Goal: Communication & Community: Answer question/provide support

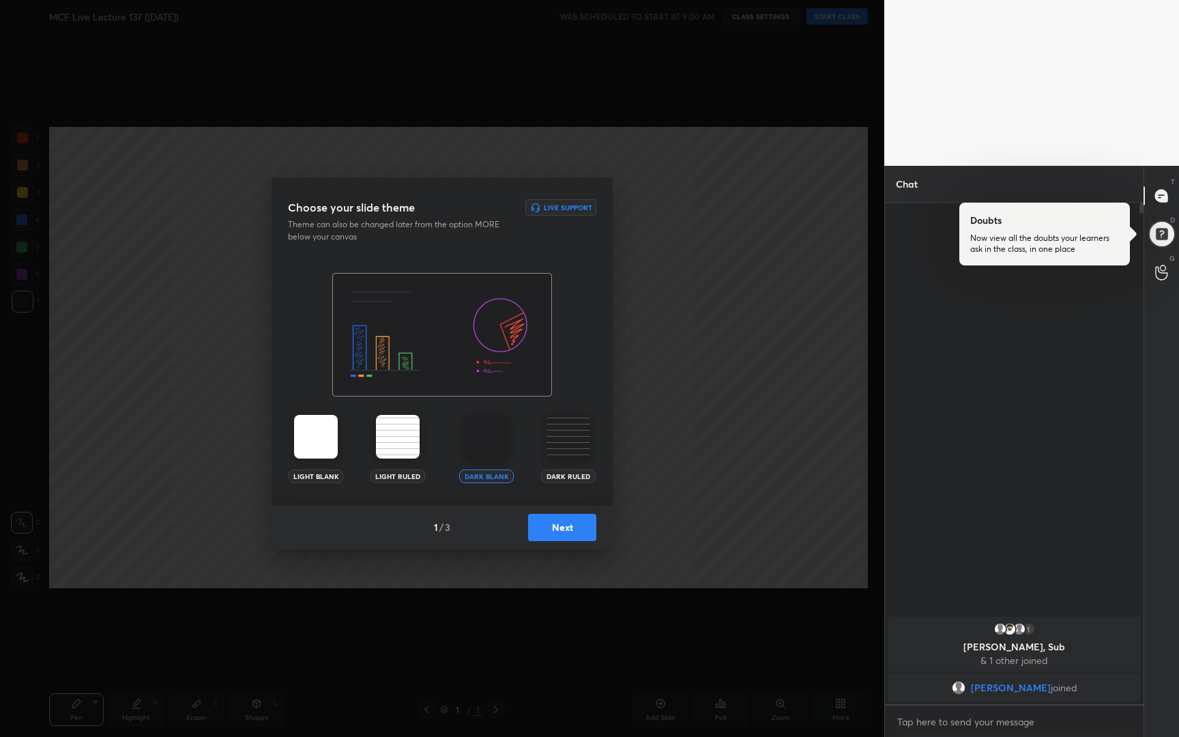
click at [559, 523] on button "Next" at bounding box center [562, 527] width 68 height 27
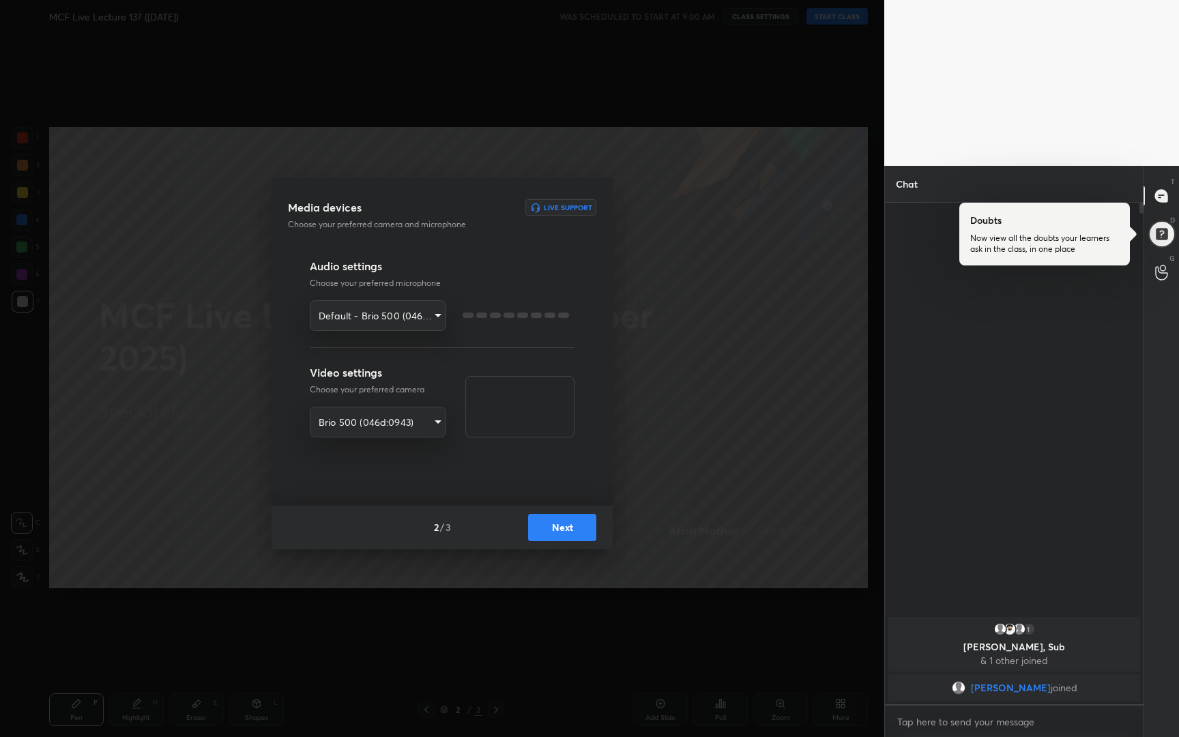
click at [559, 523] on button "Next" at bounding box center [562, 527] width 68 height 27
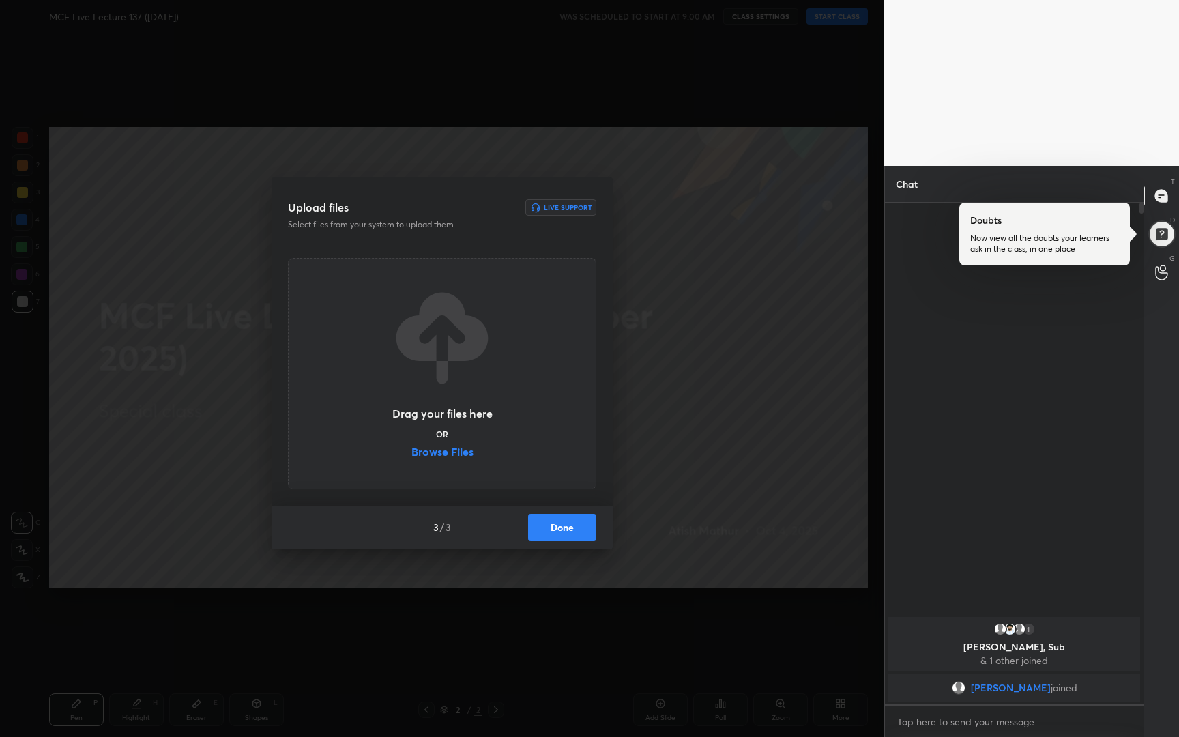
click at [559, 523] on button "Done" at bounding box center [562, 527] width 68 height 27
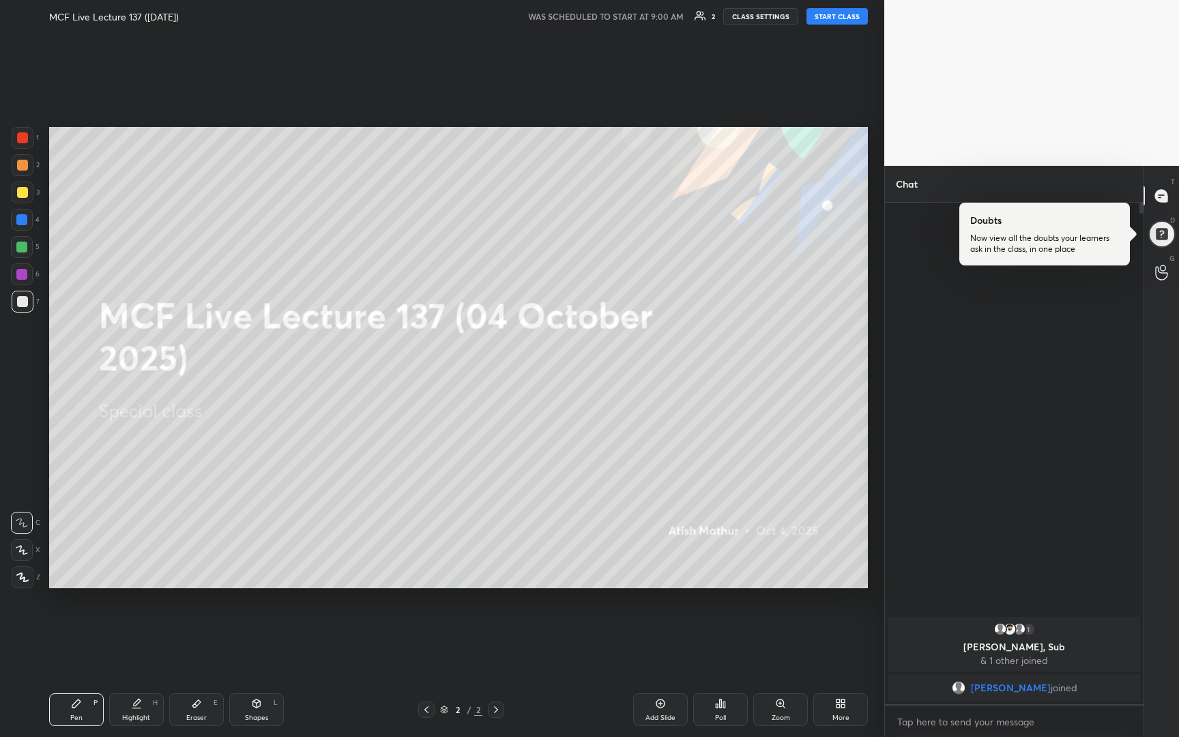
click at [825, 23] on button "START CLASS" at bounding box center [836, 16] width 61 height 16
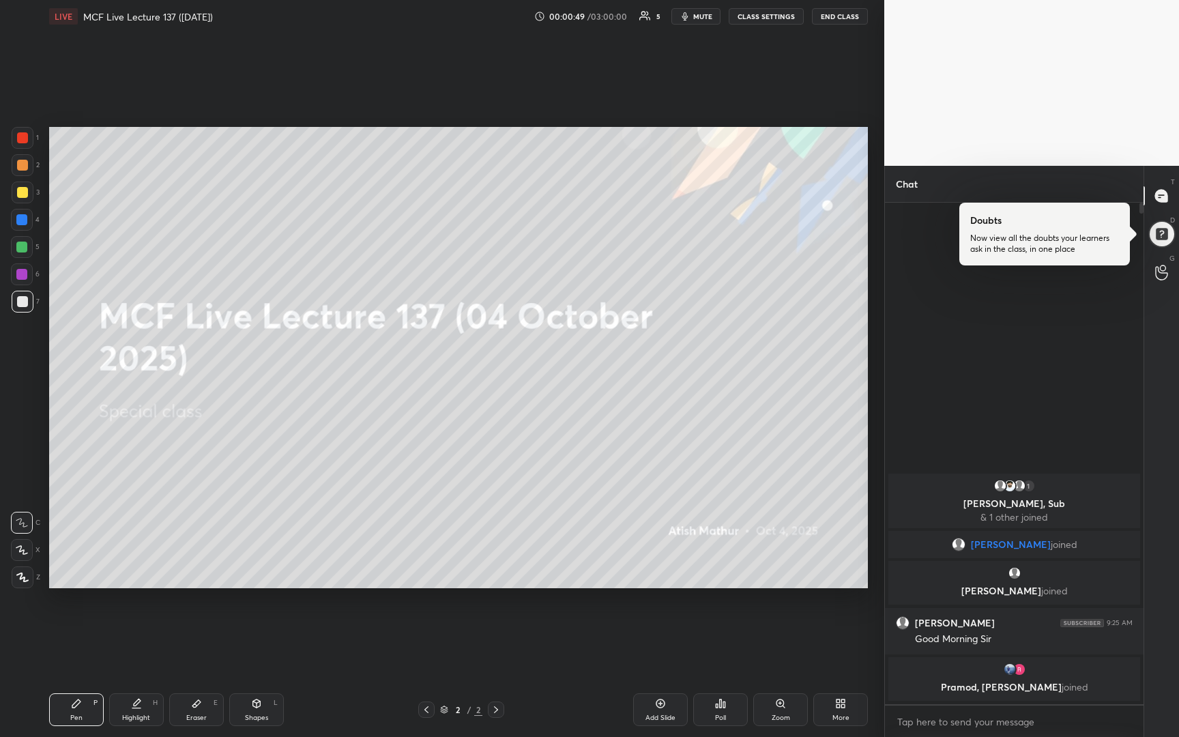
drag, startPoint x: 663, startPoint y: 708, endPoint x: 669, endPoint y: 701, distance: 8.2
click at [665, 707] on icon at bounding box center [660, 703] width 11 height 11
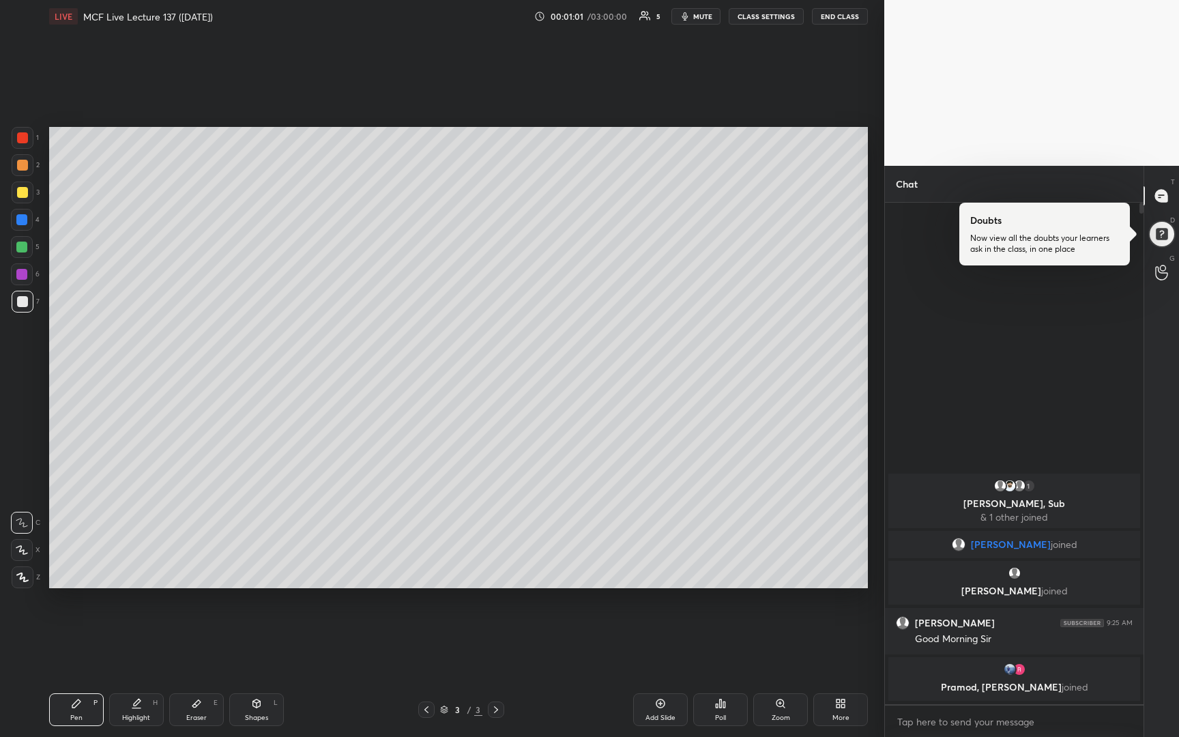
drag, startPoint x: 18, startPoint y: 193, endPoint x: 19, endPoint y: 185, distance: 8.2
click at [20, 192] on div at bounding box center [22, 192] width 11 height 11
click at [29, 547] on div at bounding box center [22, 550] width 22 height 22
click at [25, 300] on div at bounding box center [22, 301] width 11 height 11
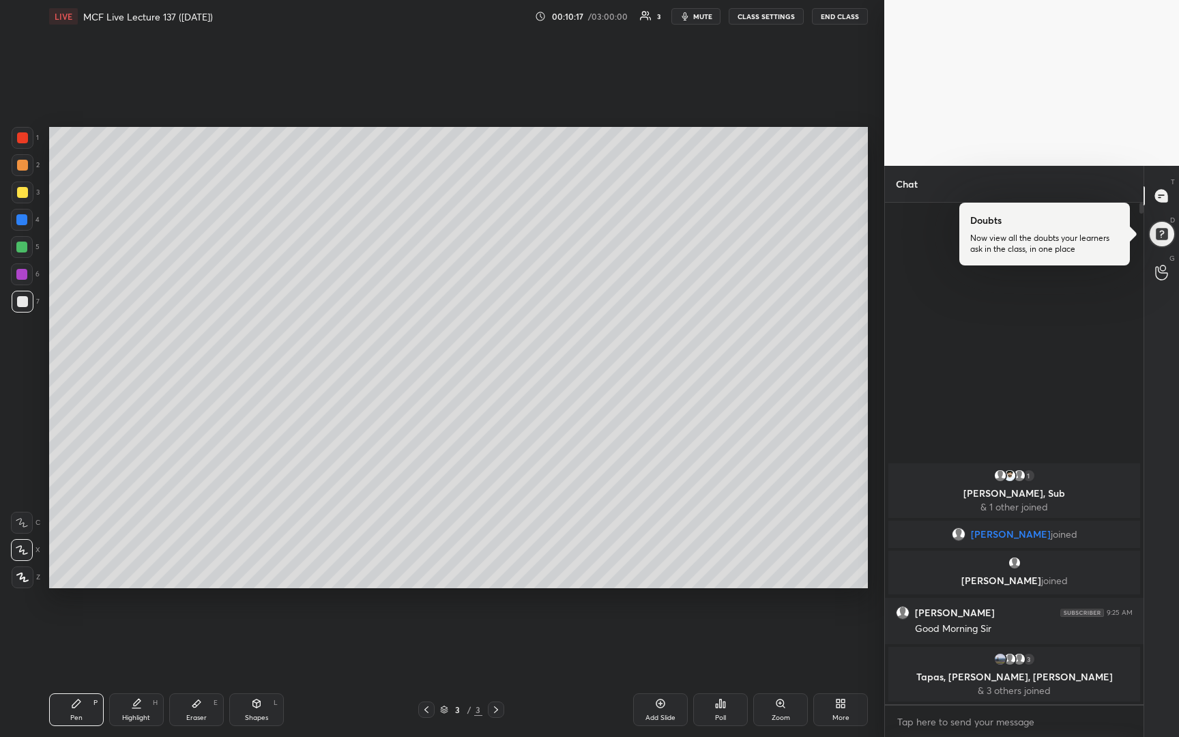
click at [659, 705] on icon at bounding box center [660, 703] width 11 height 11
click at [20, 195] on div at bounding box center [22, 192] width 11 height 11
click at [21, 306] on div at bounding box center [22, 301] width 11 height 11
click at [658, 710] on div "Add Slide" at bounding box center [660, 709] width 55 height 33
click at [21, 194] on div at bounding box center [22, 192] width 11 height 11
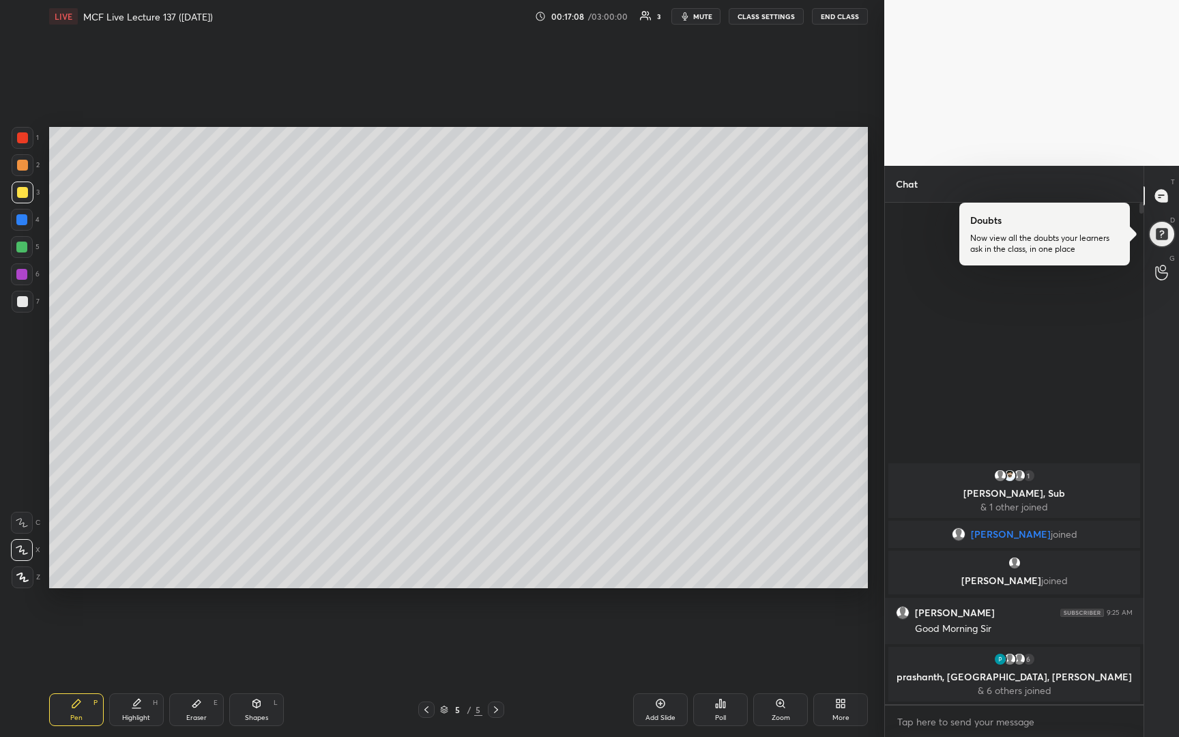
drag, startPoint x: 21, startPoint y: 303, endPoint x: 25, endPoint y: 293, distance: 11.0
click at [23, 304] on div at bounding box center [22, 301] width 11 height 11
click at [652, 703] on div "Add Slide" at bounding box center [660, 709] width 55 height 33
click at [20, 193] on div at bounding box center [22, 192] width 11 height 11
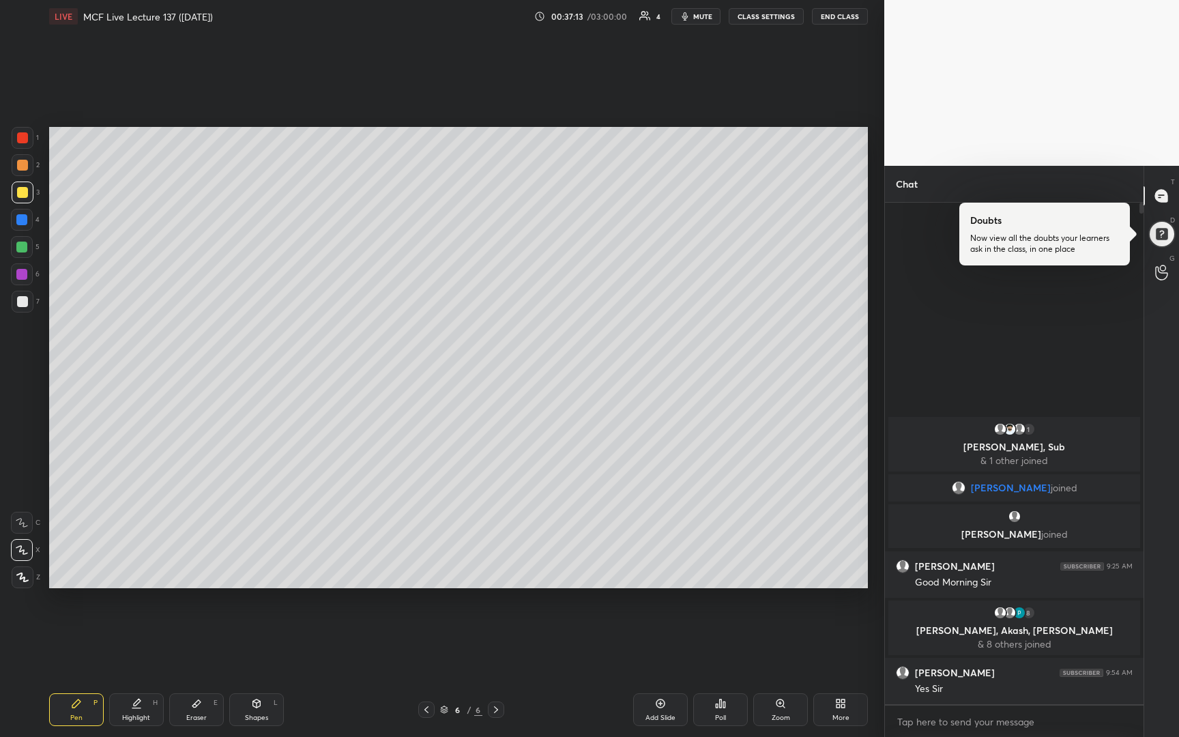
drag, startPoint x: 660, startPoint y: 707, endPoint x: 675, endPoint y: 708, distance: 15.1
click at [660, 710] on div "Add Slide" at bounding box center [660, 709] width 55 height 33
click at [29, 300] on div at bounding box center [23, 302] width 22 height 22
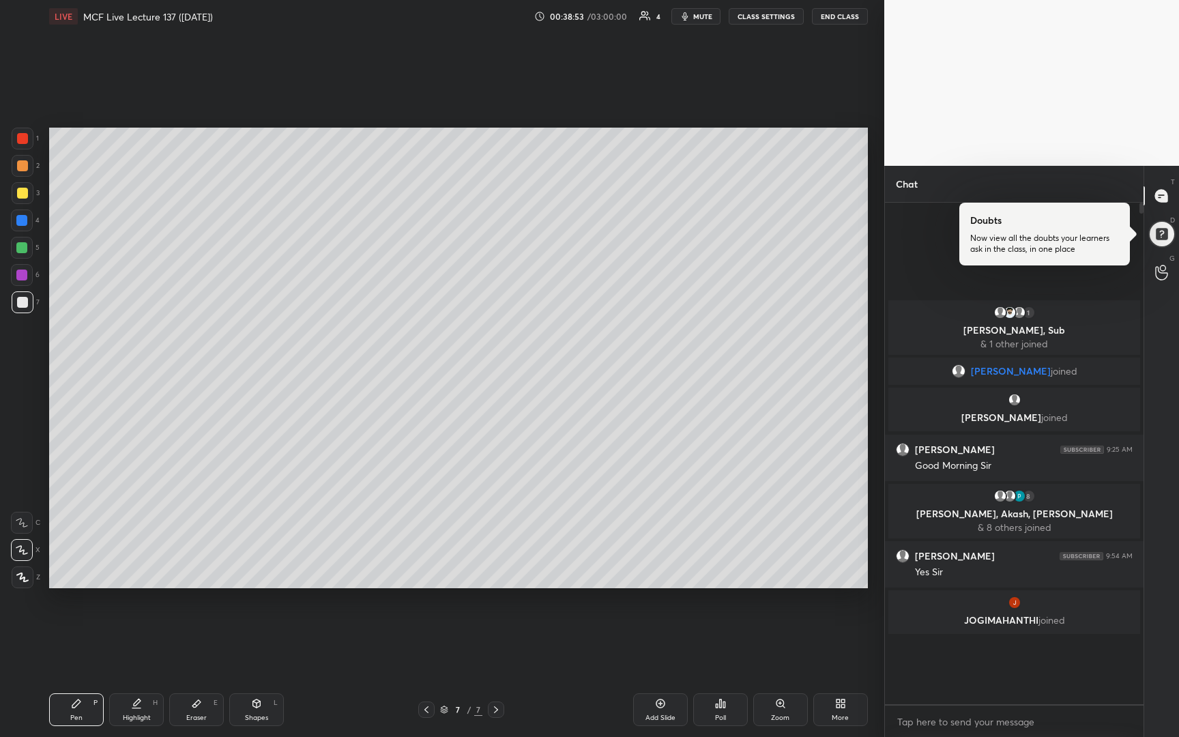
scroll to position [531, 254]
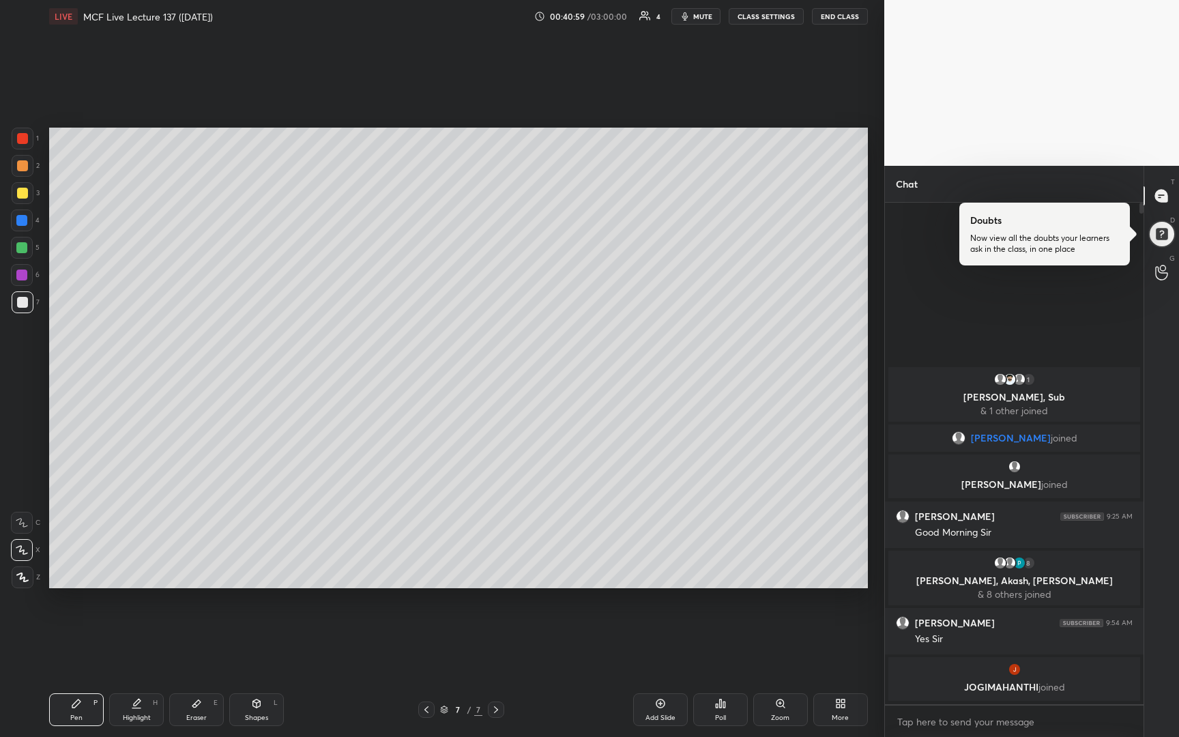
click at [662, 704] on icon at bounding box center [660, 703] width 11 height 11
click at [25, 191] on div at bounding box center [22, 193] width 11 height 11
click at [426, 709] on icon at bounding box center [426, 709] width 11 height 11
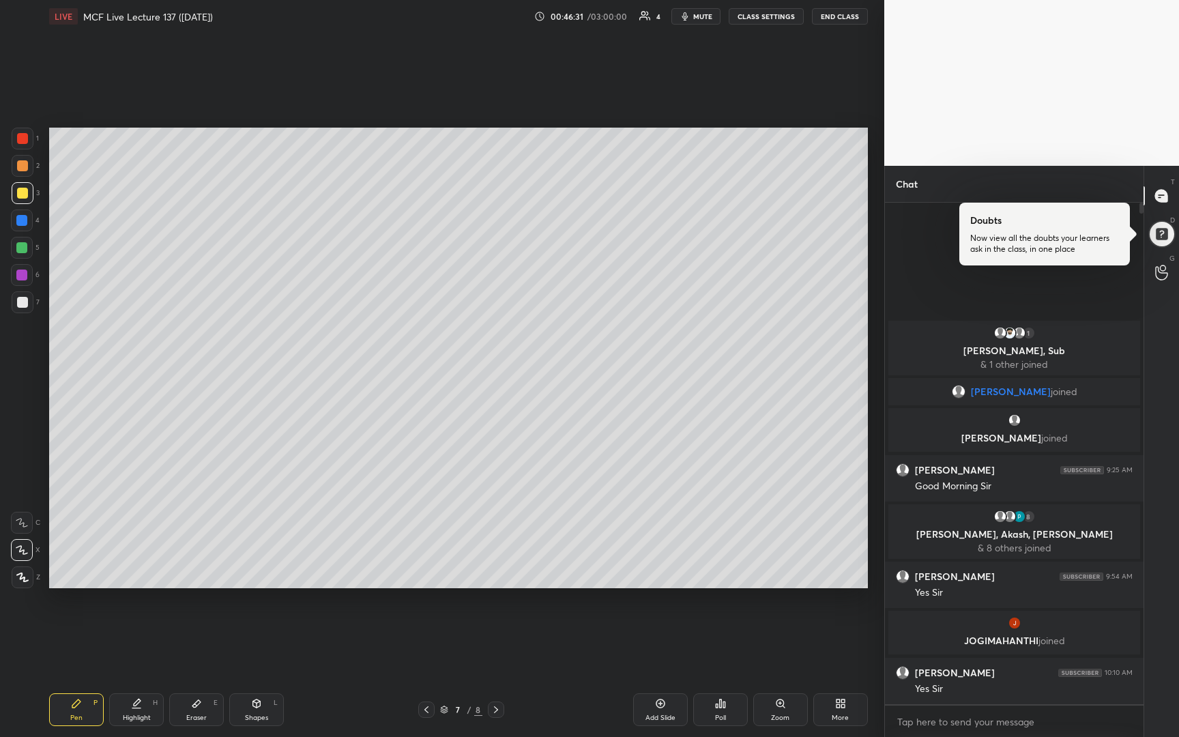
click at [667, 63] on div "Setting up your live class Poll for secs No correct answer Start poll" at bounding box center [459, 358] width 830 height 650
click at [835, 18] on button "END CLASS" at bounding box center [840, 16] width 56 height 16
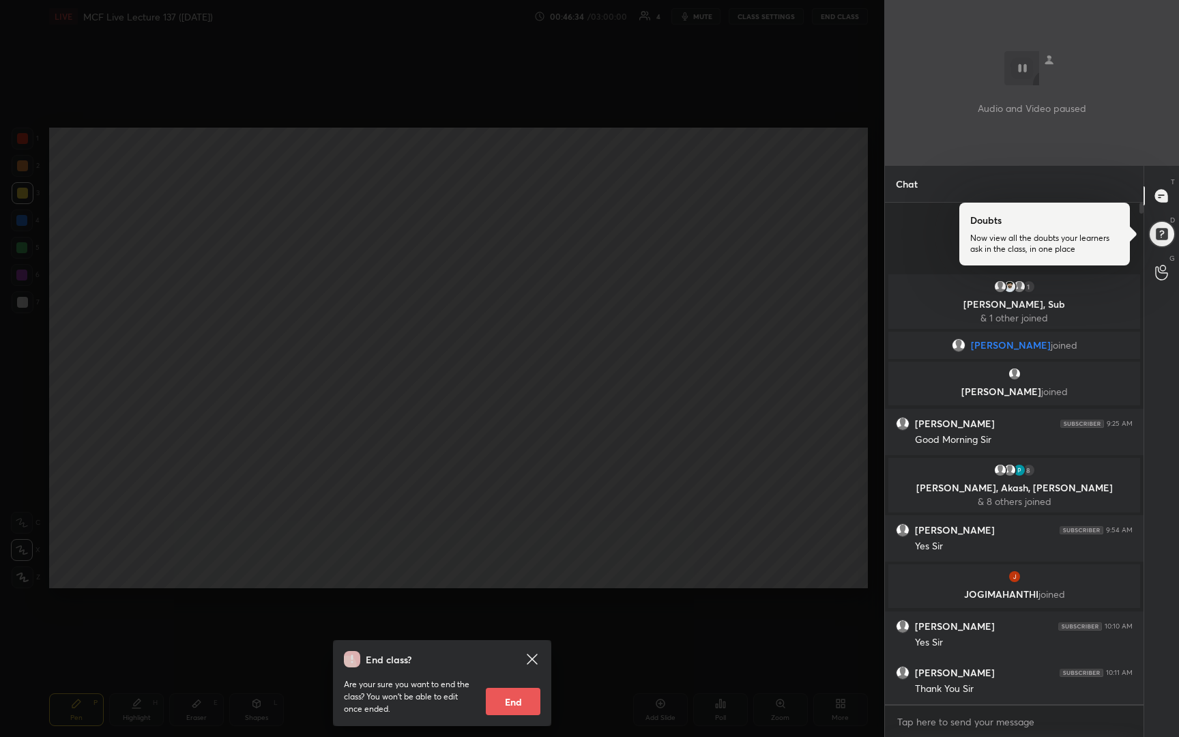
click at [506, 712] on button "End" at bounding box center [513, 701] width 55 height 27
type textarea "x"
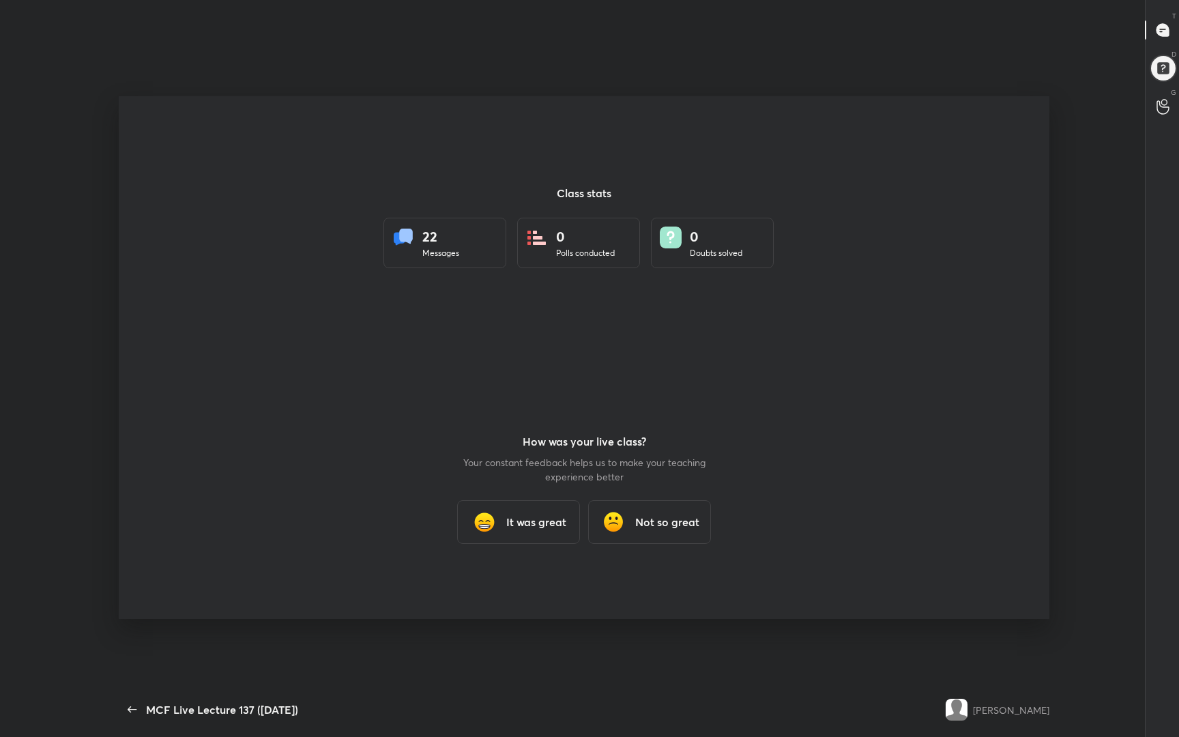
scroll to position [650, 1130]
